Goal: Transaction & Acquisition: Download file/media

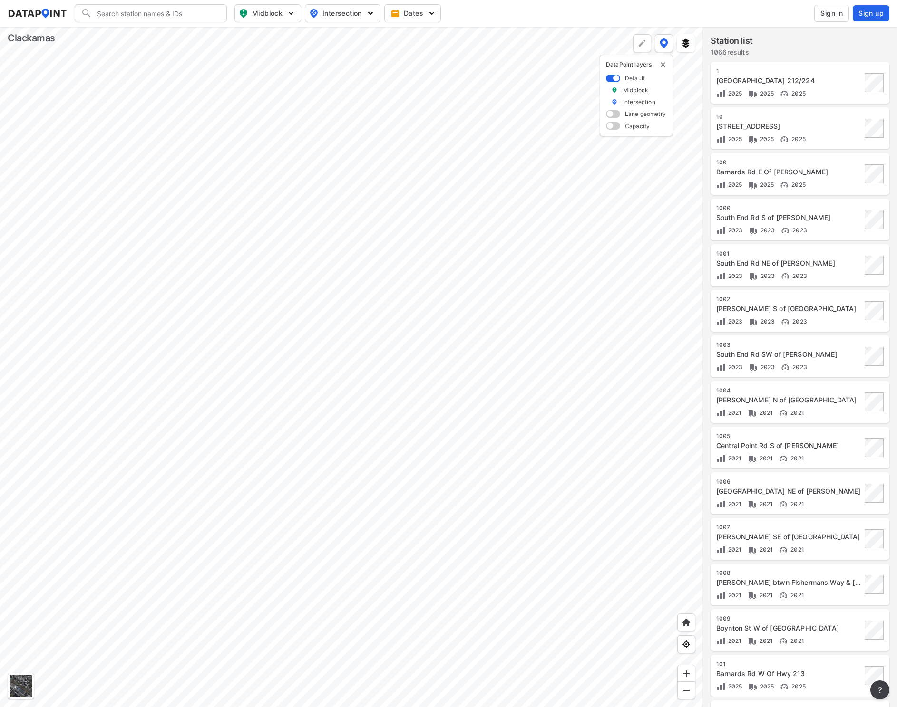
click at [520, 294] on div at bounding box center [351, 367] width 703 height 681
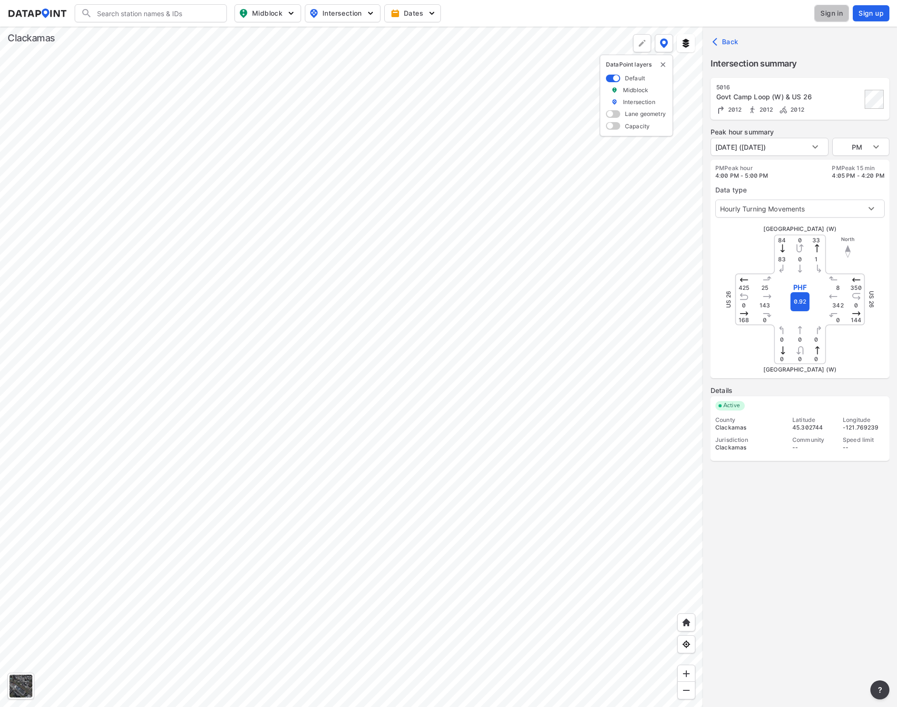
click at [827, 17] on span "Sign in" at bounding box center [831, 14] width 22 height 10
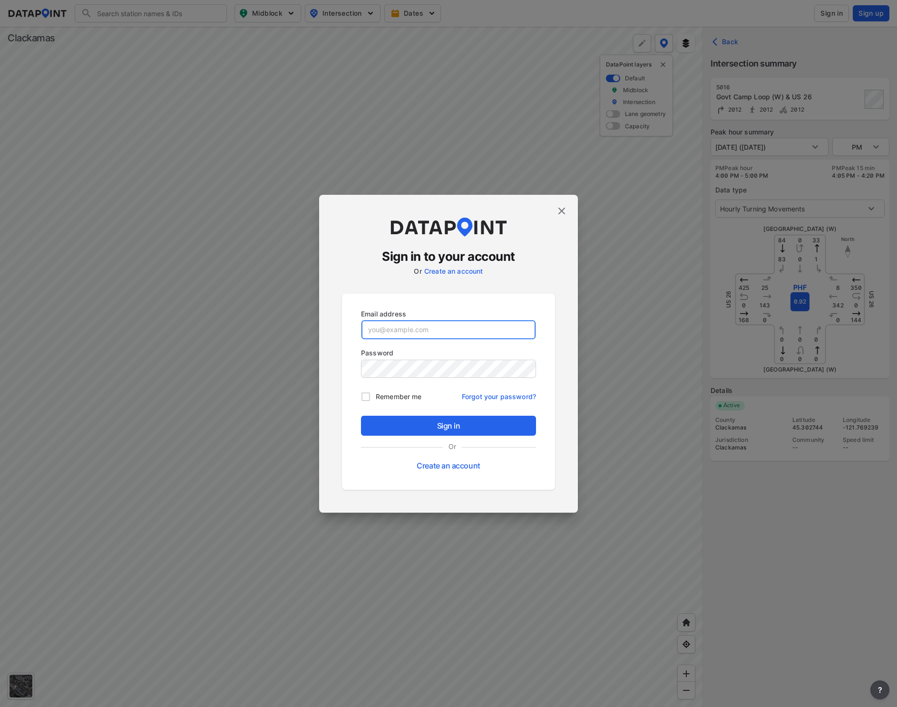
type input "[EMAIL_ADDRESS][DOMAIN_NAME]"
click at [426, 425] on span "Sign in" at bounding box center [448, 425] width 160 height 11
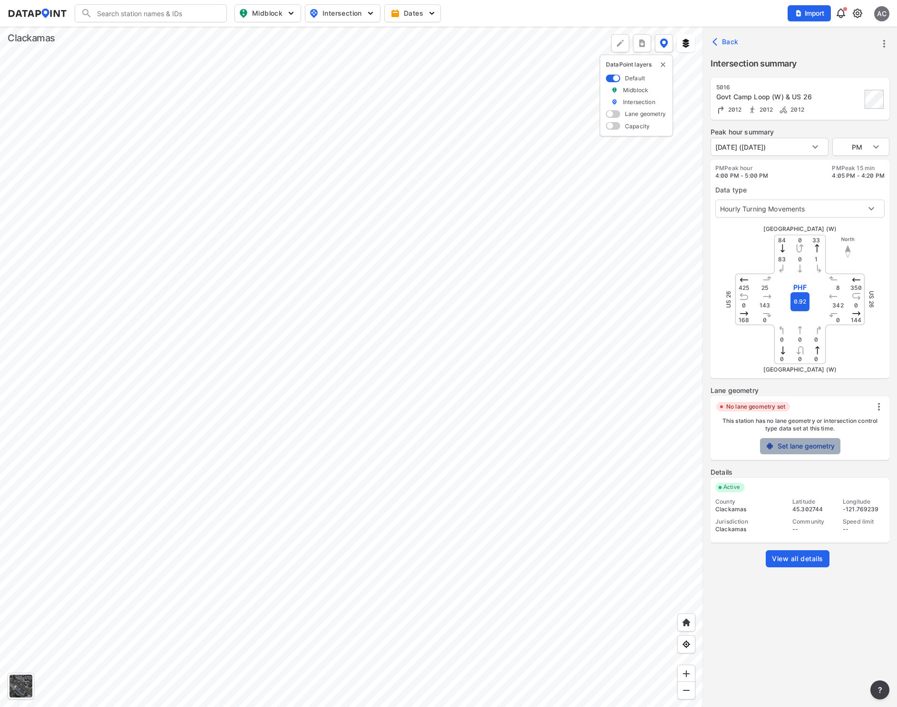
click at [806, 447] on label "Set lane geometry" at bounding box center [805, 447] width 57 height 10
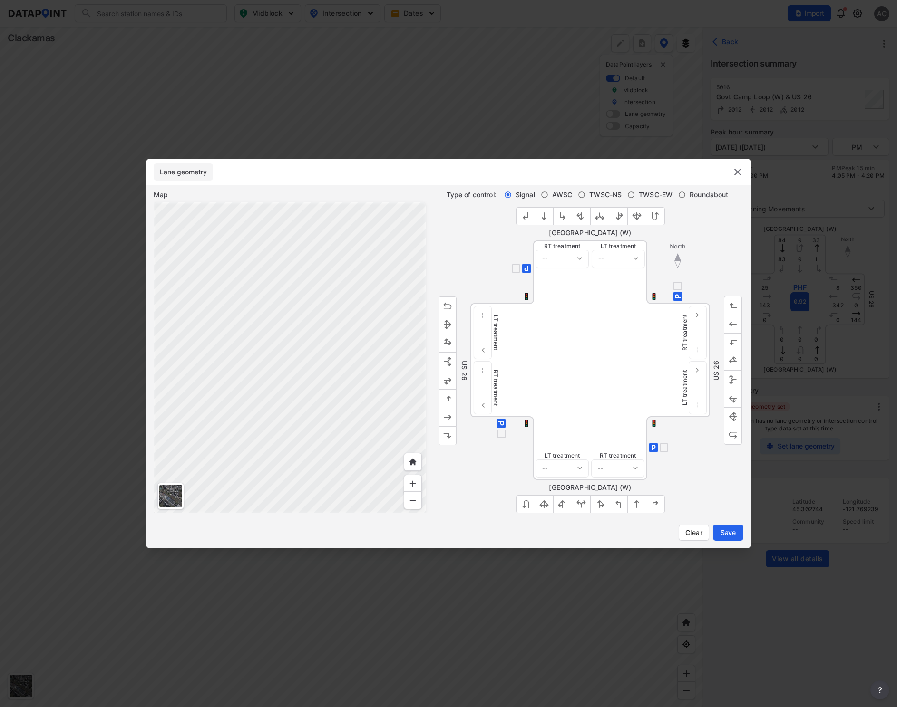
click at [164, 492] on div at bounding box center [170, 496] width 23 height 23
click at [738, 171] on img at bounding box center [737, 171] width 11 height 11
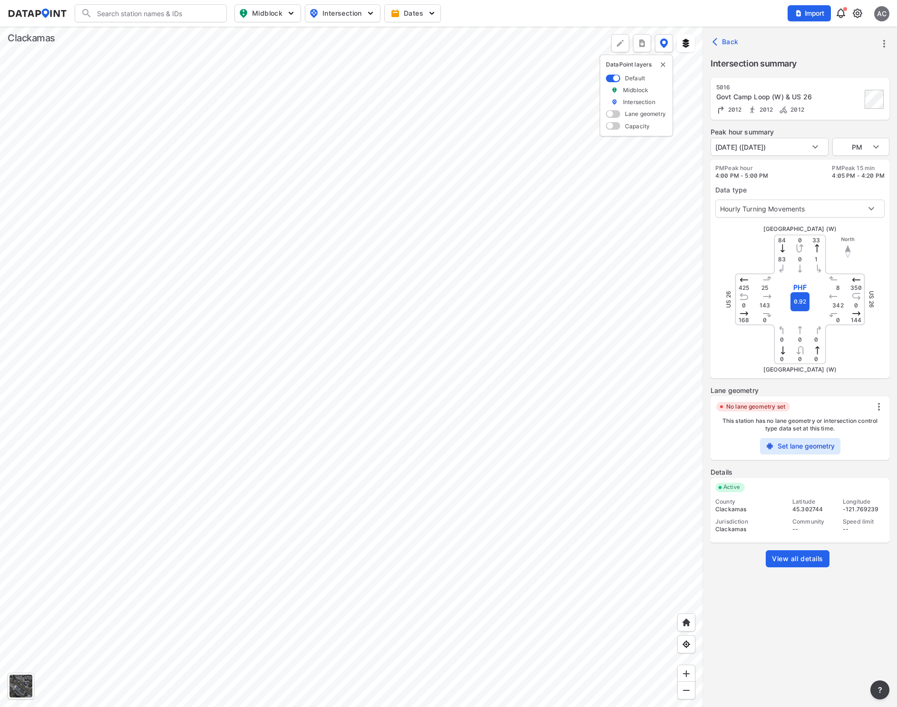
click at [801, 561] on span "View all details" at bounding box center [797, 559] width 51 height 10
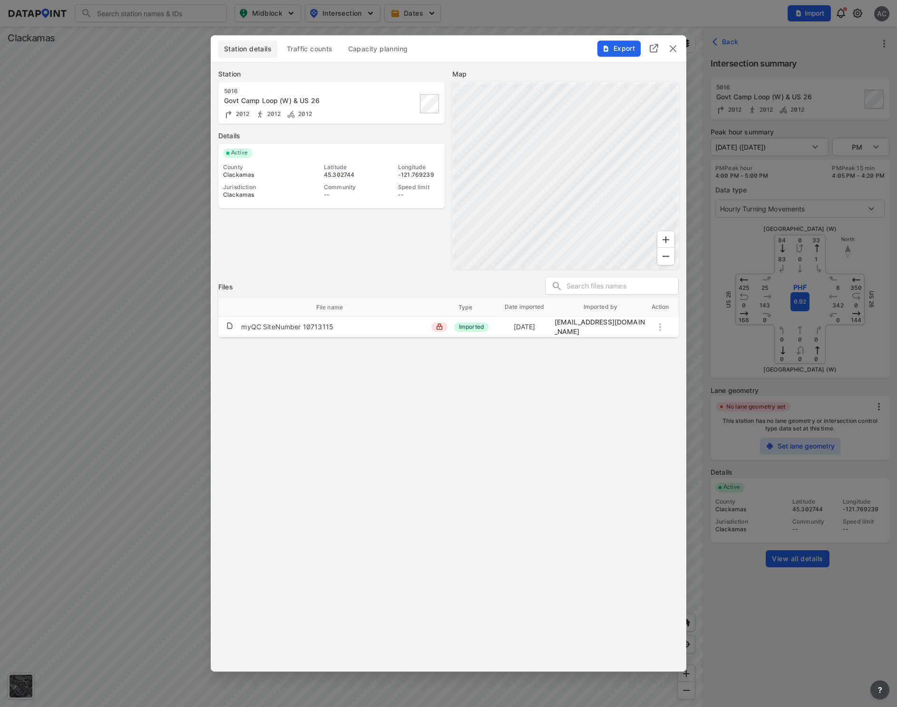
click at [314, 329] on div "myQC SiteNumber 10713115" at bounding box center [287, 327] width 92 height 10
drag, startPoint x: 308, startPoint y: 328, endPoint x: 333, endPoint y: 325, distance: 25.8
click at [333, 325] on td "myQC SiteNumber 10713115" at bounding box center [335, 327] width 189 height 18
click at [317, 51] on span "Traffic counts" at bounding box center [310, 49] width 46 height 10
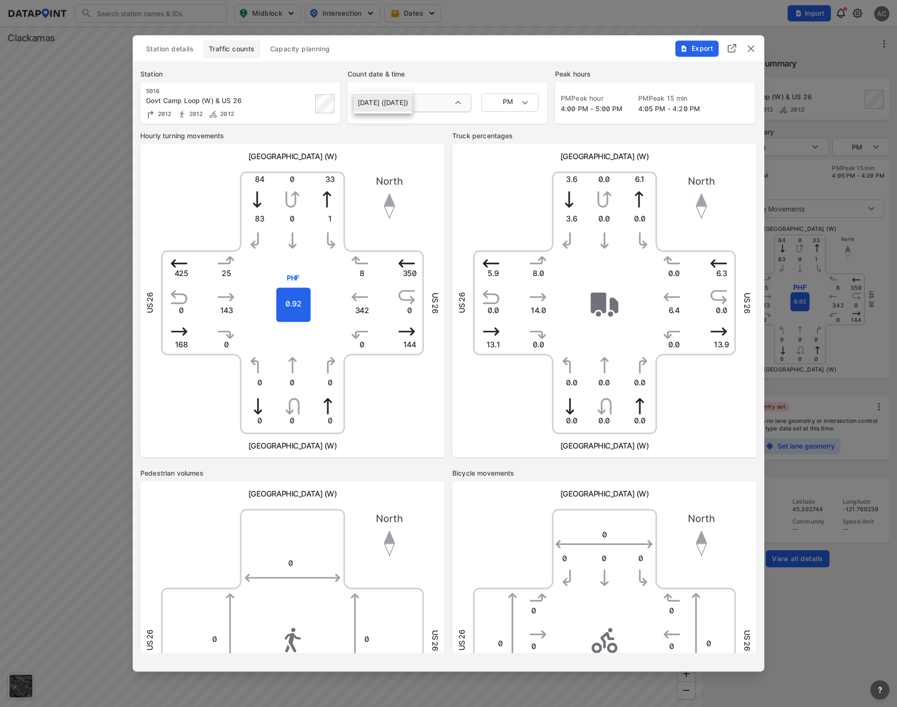
click at [461, 104] on body "Search Please enter a search term. Midblock Intersection Dates Import AC Import…" at bounding box center [448, 353] width 897 height 707
click at [528, 102] on div at bounding box center [448, 353] width 897 height 707
click at [528, 101] on body "Search Please enter a search term. Midblock Intersection Dates Import AC Import…" at bounding box center [448, 353] width 897 height 707
click at [510, 176] on div at bounding box center [448, 353] width 897 height 707
click at [693, 50] on span "Export" at bounding box center [696, 49] width 32 height 10
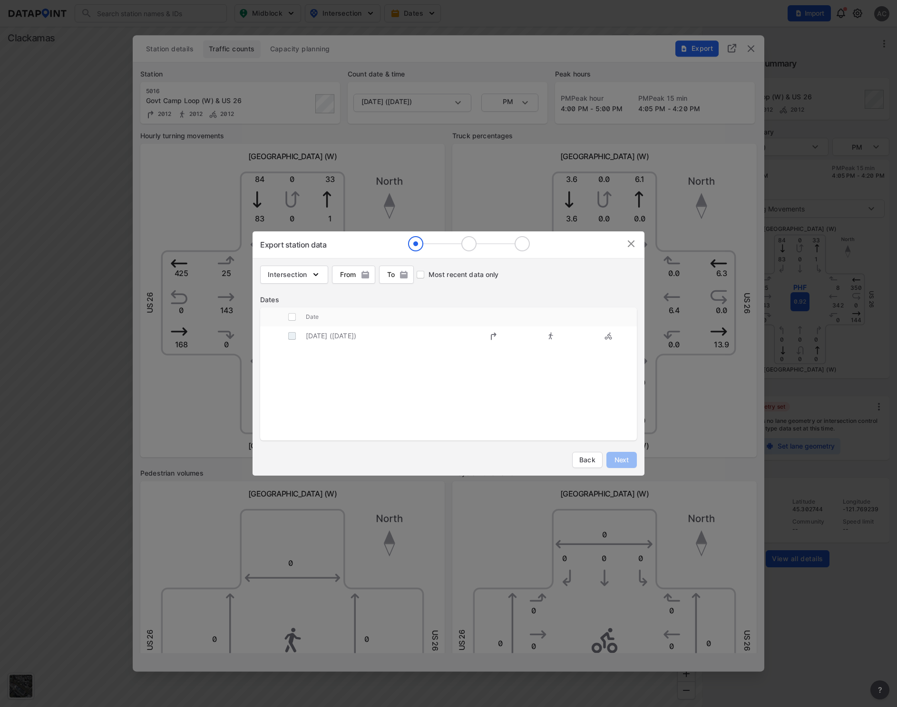
click at [292, 337] on input "decorative checkbox" at bounding box center [292, 336] width 18 height 18
checkbox input "true"
click at [625, 463] on span "Next" at bounding box center [621, 460] width 19 height 10
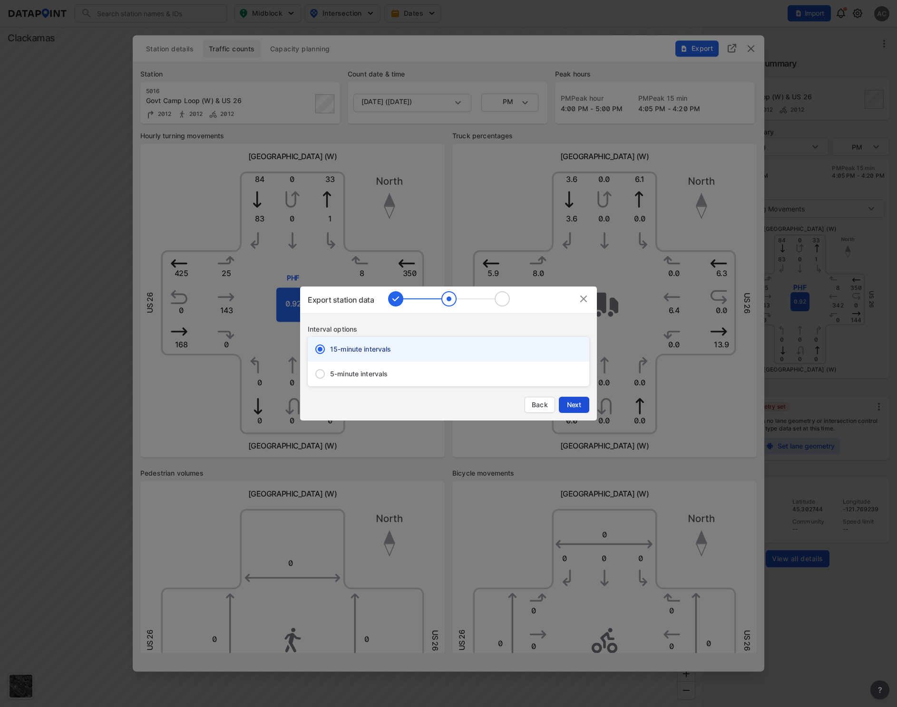
click at [576, 406] on span "Next" at bounding box center [573, 405] width 19 height 10
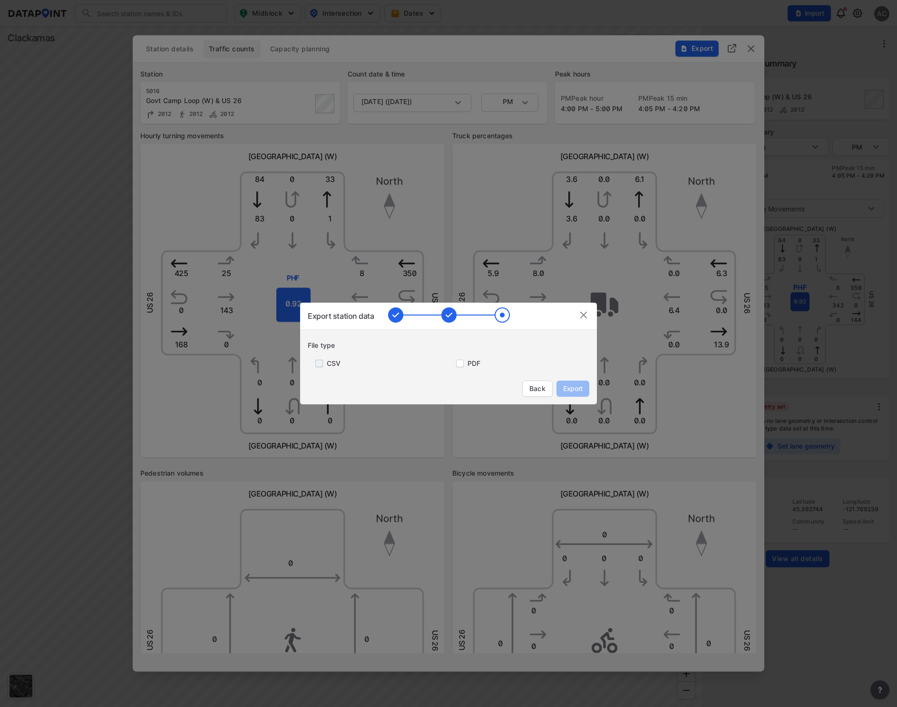
click at [317, 363] on input "primary checkbox" at bounding box center [317, 364] width 19 height 8
checkbox input "true"
drag, startPoint x: 462, startPoint y: 365, endPoint x: 482, endPoint y: 376, distance: 23.6
click at [462, 365] on input "primary checkbox" at bounding box center [457, 364] width 19 height 8
checkbox input "true"
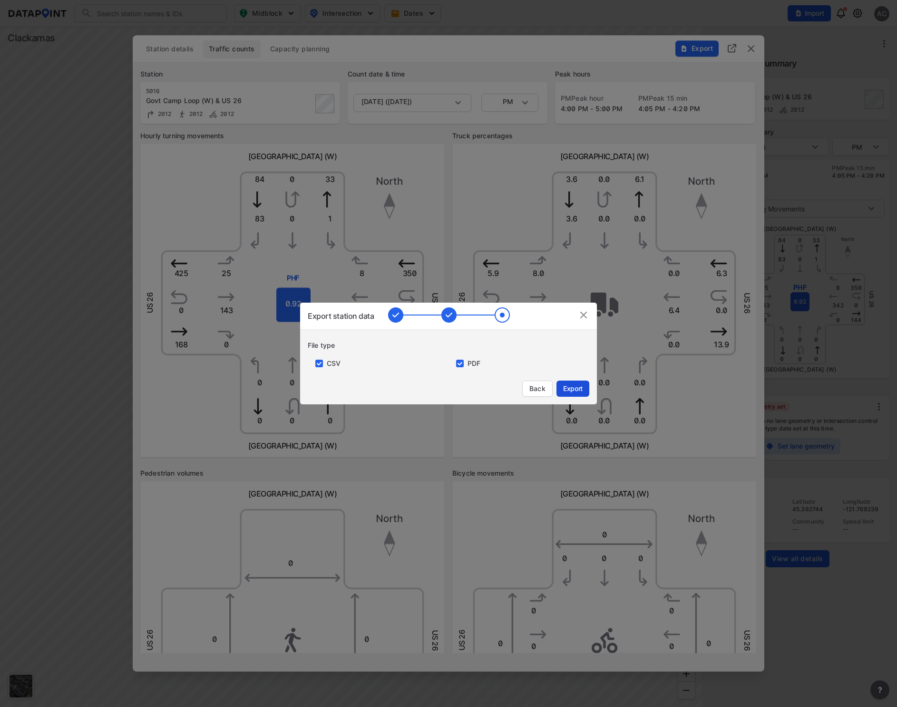
click at [575, 388] on span "Export" at bounding box center [572, 389] width 21 height 10
